Goal: Task Accomplishment & Management: Manage account settings

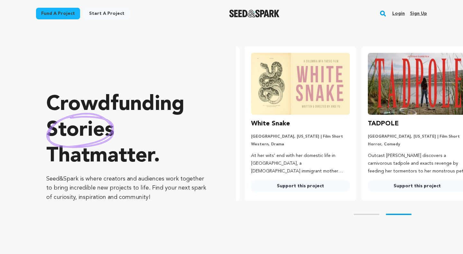
scroll to position [0, 122]
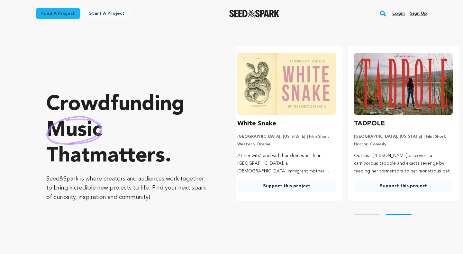
click at [401, 10] on link "Login" at bounding box center [399, 13] width 13 height 10
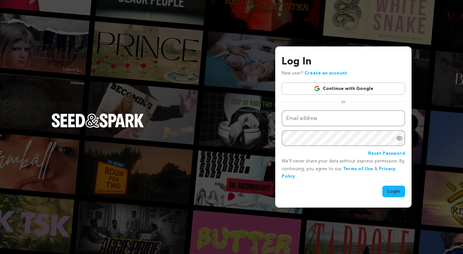
click at [337, 83] on link "Continue with Google" at bounding box center [344, 88] width 124 height 12
click at [328, 88] on link "Continue with Google" at bounding box center [344, 88] width 124 height 12
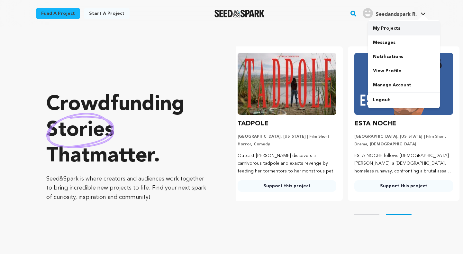
scroll to position [0, 122]
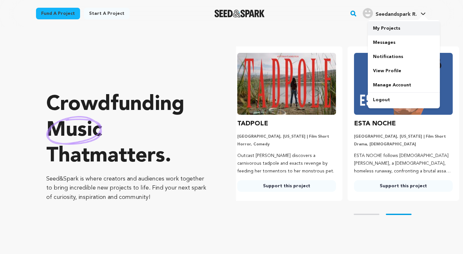
click at [395, 33] on link "My Projects" at bounding box center [404, 28] width 72 height 14
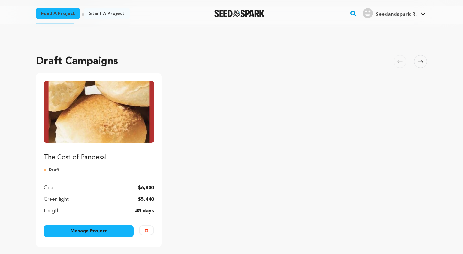
scroll to position [24, 0]
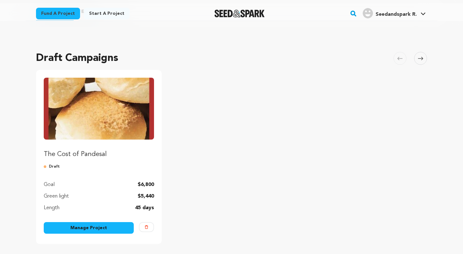
click at [127, 225] on link "Manage Project" at bounding box center [89, 228] width 90 height 12
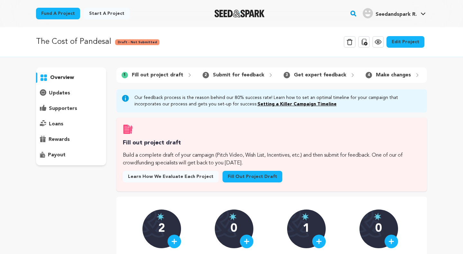
click at [402, 45] on link "Edit Project" at bounding box center [406, 42] width 38 height 12
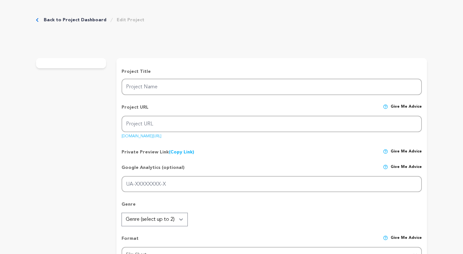
type input "The Cost of Pandesal"
type input "the-cost-of-pandesal"
type input "Gabriella Bulan, a dutiful Filipina-American must choose between her nursing fu…"
type textarea "The Cost of Pandesal shares the push and pull between family expectations and o…"
type textarea "I grew up surrounded by love, sacrifice, and warm pandesal. This film is my way…"
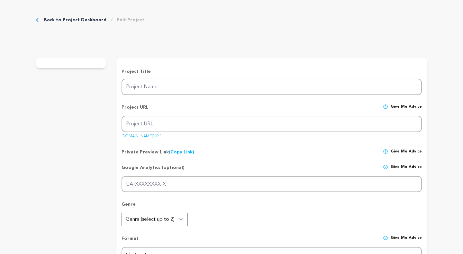
type textarea "La Sierra University"
radio input "true"
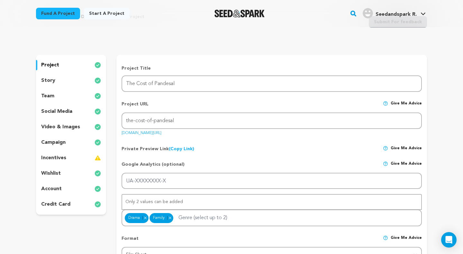
scroll to position [37, 0]
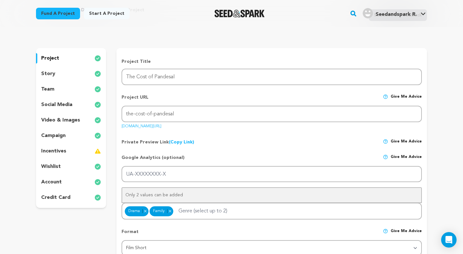
click at [75, 85] on div "team" at bounding box center [71, 89] width 70 height 10
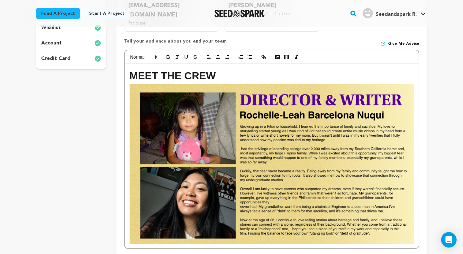
scroll to position [153, 0]
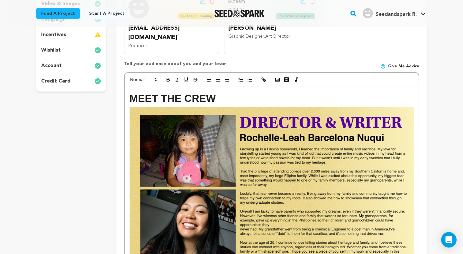
click at [236, 90] on h1 "MEET THE CREW" at bounding box center [272, 98] width 284 height 16
click at [415, 138] on div "MEET THE CREW" at bounding box center [272, 178] width 294 height 184
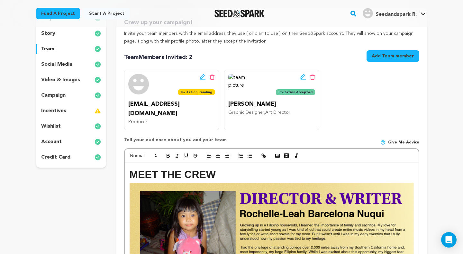
scroll to position [74, 0]
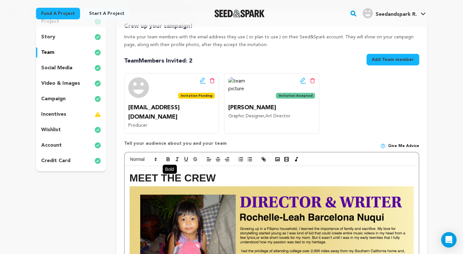
click at [166, 156] on icon "button" at bounding box center [168, 159] width 6 height 6
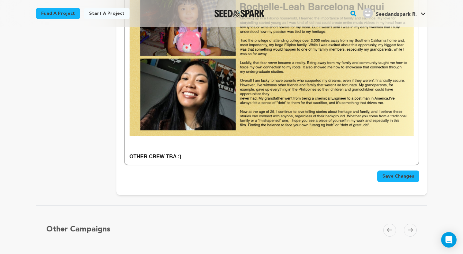
scroll to position [281, 0]
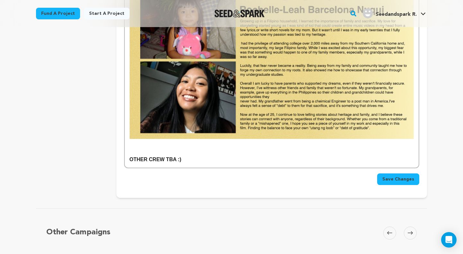
click at [228, 139] on p at bounding box center [272, 143] width 284 height 8
click at [161, 156] on strong "OTHER CREW TBA :)" at bounding box center [156, 158] width 52 height 5
drag, startPoint x: 255, startPoint y: 152, endPoint x: 236, endPoint y: 152, distance: 19.0
click at [236, 155] on p "OTHER CREW BIO TO BE UPDATED SOON TBA :)" at bounding box center [272, 159] width 284 height 8
click at [189, 139] on p at bounding box center [272, 143] width 284 height 8
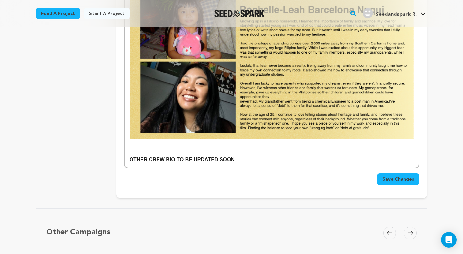
click at [252, 155] on p "OTHER CREW BIO TO BE UPDATED SOON" at bounding box center [272, 159] width 284 height 8
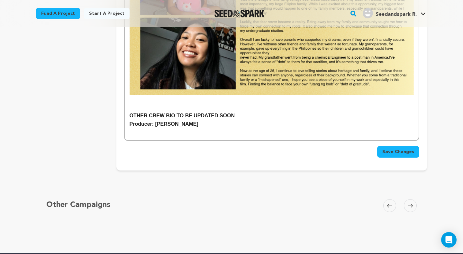
scroll to position [327, 0]
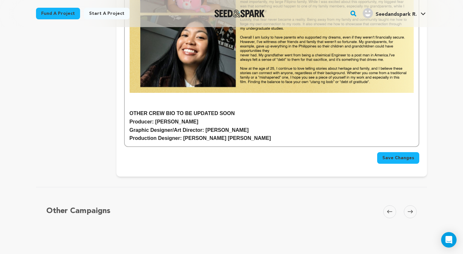
click at [244, 126] on p "Graphic Designer/Art Director: Sam Vasquez" at bounding box center [272, 130] width 284 height 8
click at [244, 109] on p "OTHER CREW BIO TO BE UPDATED SOON" at bounding box center [272, 113] width 284 height 8
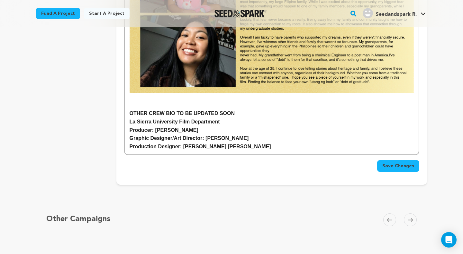
click at [263, 142] on p "Production Designer: Malakie Feghali" at bounding box center [272, 146] width 284 height 8
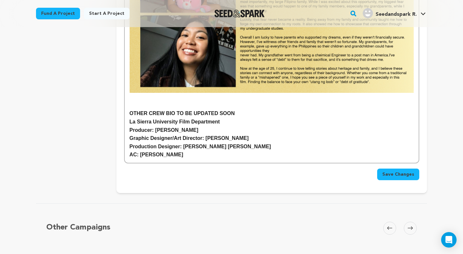
click at [130, 152] on strong "AC: Yakov Olivarria" at bounding box center [157, 154] width 54 height 5
click at [194, 150] on p "AD/AC: Yakov Olivarria" at bounding box center [272, 154] width 284 height 8
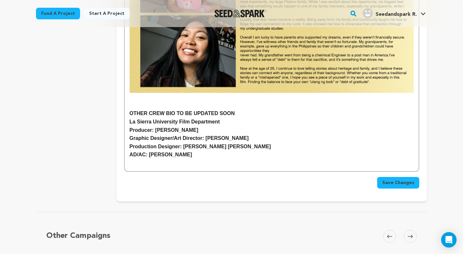
click at [139, 152] on strong "AD/AC: Yakov Olivarria" at bounding box center [161, 154] width 63 height 5
click at [226, 142] on p "Production Designer: Malakie Feghali" at bounding box center [272, 146] width 284 height 8
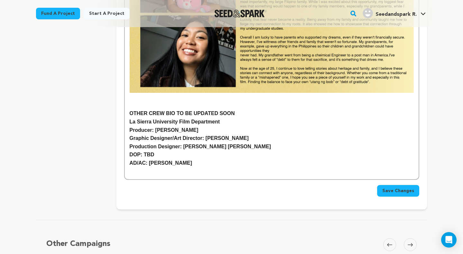
click at [246, 159] on p "AD/AC: Yakov Olivarria" at bounding box center [272, 163] width 284 height 8
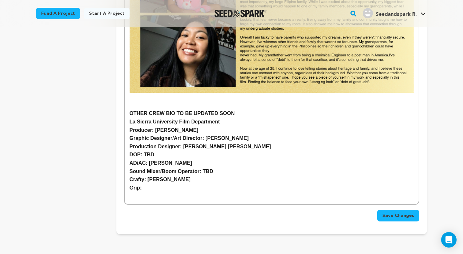
click at [151, 127] on strong "Producer: Ezekiel Canaan" at bounding box center [164, 129] width 69 height 5
click at [153, 127] on strong "Producer: Ezekiel Canaan" at bounding box center [164, 129] width 69 height 5
click at [156, 183] on p "Grip:" at bounding box center [272, 187] width 284 height 8
click at [131, 160] on strong "AD/AC: Yakov Olivarria" at bounding box center [161, 162] width 63 height 5
click at [152, 127] on strong "Producer: Ezekiel Canaan" at bounding box center [164, 129] width 69 height 5
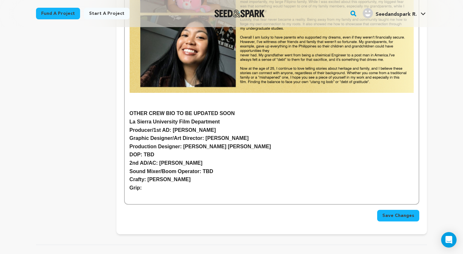
click at [178, 191] on p at bounding box center [272, 195] width 284 height 8
click at [178, 183] on p "Grip:" at bounding box center [272, 187] width 284 height 8
click at [239, 117] on p "La Sierra University Film Department" at bounding box center [272, 121] width 284 height 8
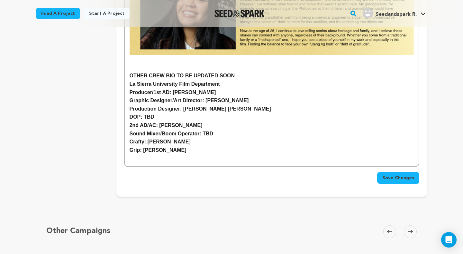
scroll to position [364, 0]
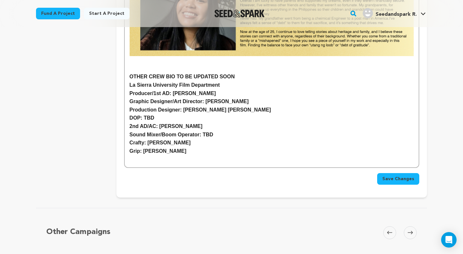
click at [202, 98] on strong "Graphic Designer/Art Director: Sam Vasquez" at bounding box center [189, 100] width 119 height 5
click at [203, 98] on strong "Graphic Designer/Art Director: Sam Vasquez" at bounding box center [189, 100] width 119 height 5
click at [397, 175] on span "Save Changes" at bounding box center [399, 178] width 32 height 6
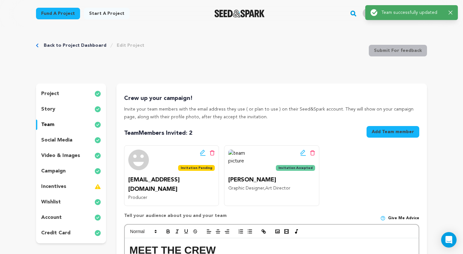
scroll to position [0, 0]
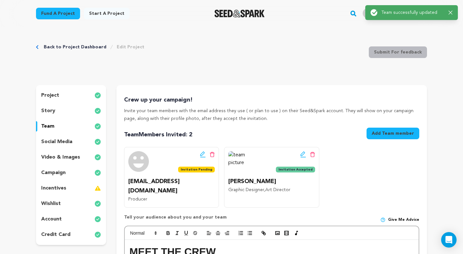
click at [79, 189] on div "incentives" at bounding box center [71, 188] width 70 height 10
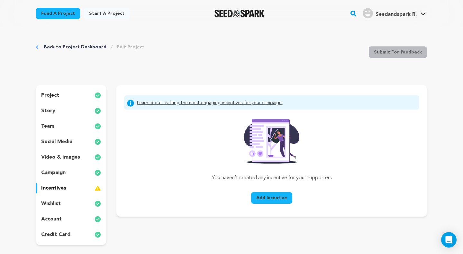
click at [278, 198] on span "Add Incentive" at bounding box center [271, 197] width 31 height 6
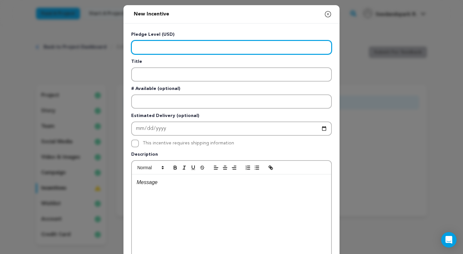
click at [262, 51] on input "Enter level" at bounding box center [231, 47] width 201 height 14
type input "5"
type input "1"
type input "25"
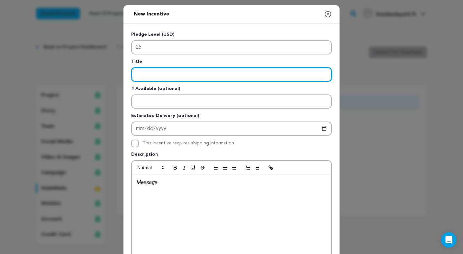
click at [239, 79] on input "Enter title" at bounding box center [231, 74] width 201 height 14
type input "P"
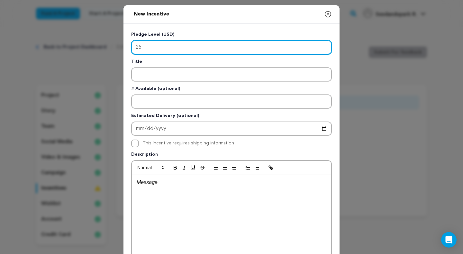
click at [215, 48] on input "25" at bounding box center [231, 47] width 201 height 14
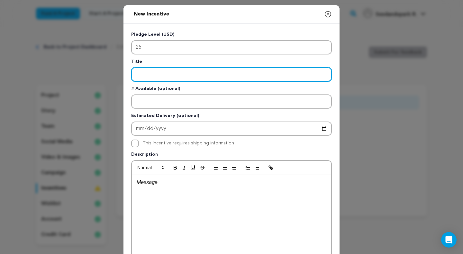
click at [215, 72] on input "Enter title" at bounding box center [231, 74] width 201 height 14
type input "Personal Thank You Letter from Director"
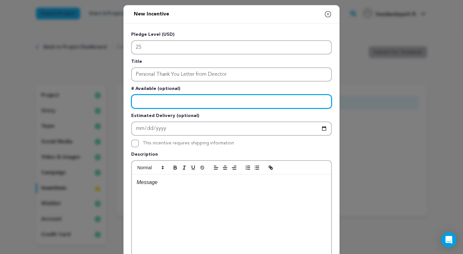
click at [197, 97] on input "Enter number available" at bounding box center [231, 101] width 201 height 14
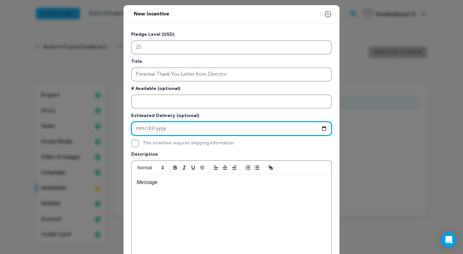
click at [206, 126] on input "Enter Estimated Delivery" at bounding box center [231, 128] width 201 height 14
click at [206, 128] on input "Enter Estimated Delivery" at bounding box center [231, 128] width 201 height 14
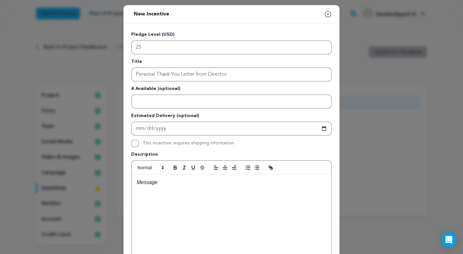
click at [296, 144] on div "This incentive requires shipping information" at bounding box center [231, 143] width 201 height 8
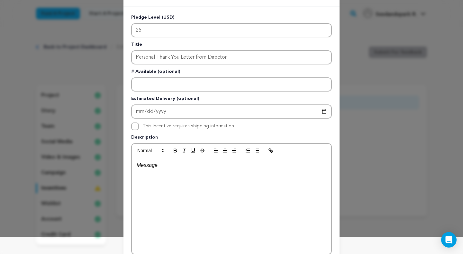
scroll to position [90, 0]
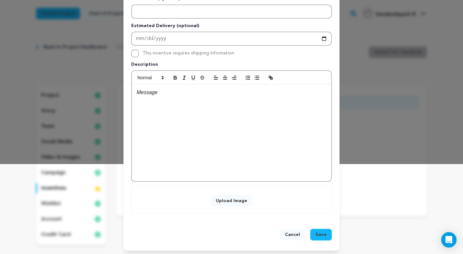
click at [185, 109] on div at bounding box center [232, 132] width 200 height 97
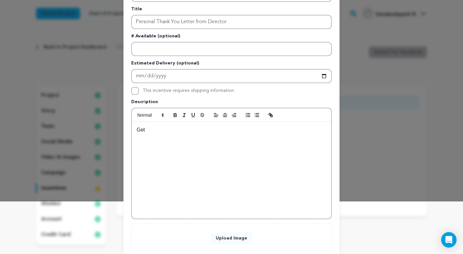
scroll to position [7, 0]
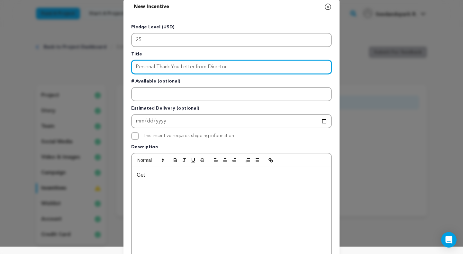
click at [250, 68] on input "Personal Thank You Letter from Director" at bounding box center [231, 67] width 201 height 14
type input "Personal Thank You Letter from Director"
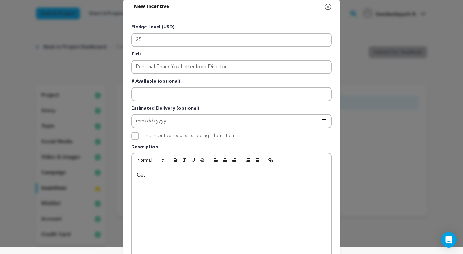
click at [206, 178] on p "Get" at bounding box center [232, 175] width 190 height 8
click at [135, 135] on input "This incentive requires shipping information" at bounding box center [135, 136] width 8 height 8
checkbox input "true"
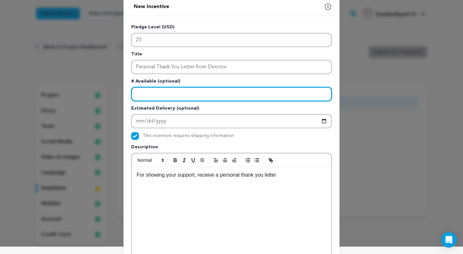
click at [168, 90] on input "Enter number available" at bounding box center [231, 94] width 201 height 14
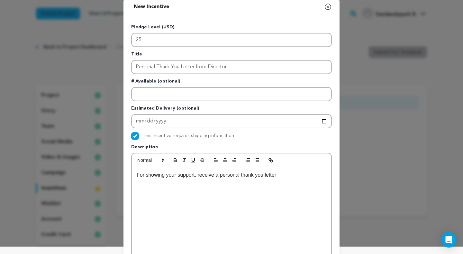
click at [293, 175] on p "For showing your support, receive a personal thank you letter" at bounding box center [232, 175] width 190 height 8
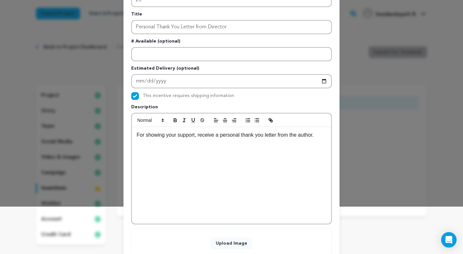
scroll to position [73, 0]
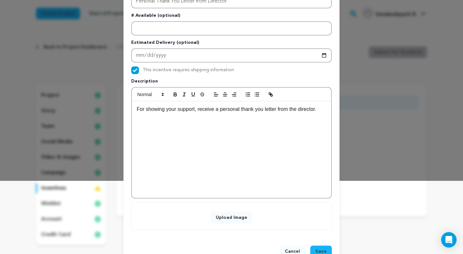
click at [243, 106] on p "For showing your support, receive a personal thank you letter from the director." at bounding box center [232, 109] width 190 height 8
click at [255, 127] on div "For showing your support, receive a personal hand written thank you letter from…" at bounding box center [232, 149] width 200 height 97
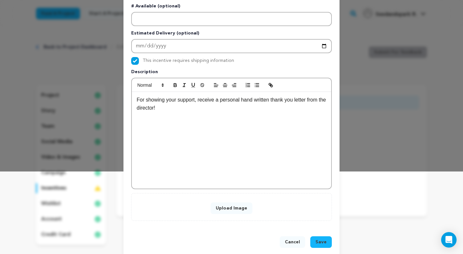
scroll to position [92, 0]
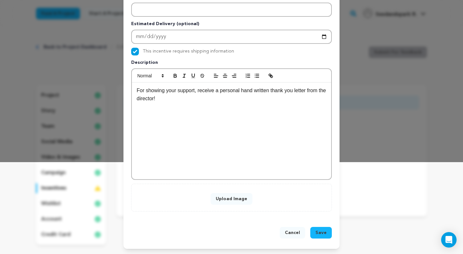
click at [321, 234] on span "Save" at bounding box center [321, 232] width 11 height 6
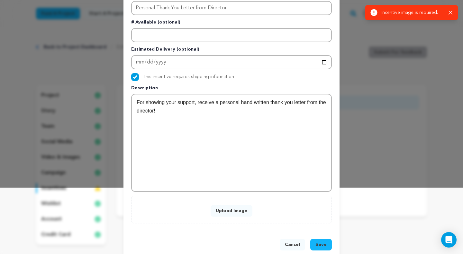
scroll to position [78, 0]
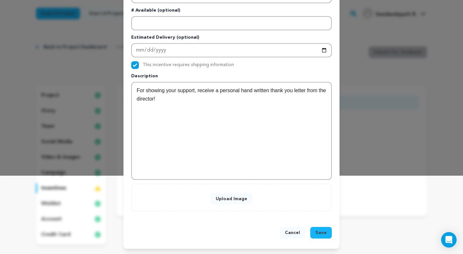
click at [317, 232] on span "Save" at bounding box center [321, 232] width 11 height 6
